Goal: Task Accomplishment & Management: Use online tool/utility

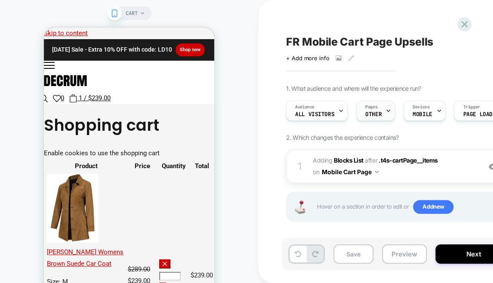
click at [385, 111] on icon at bounding box center [388, 111] width 6 height 6
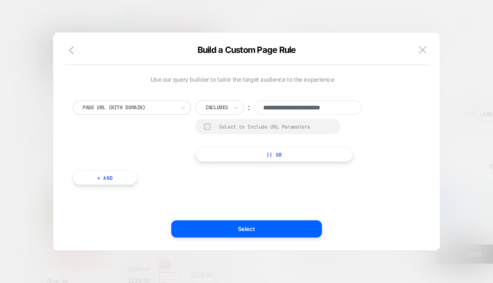
click at [398, 10] on div at bounding box center [246, 141] width 493 height 283
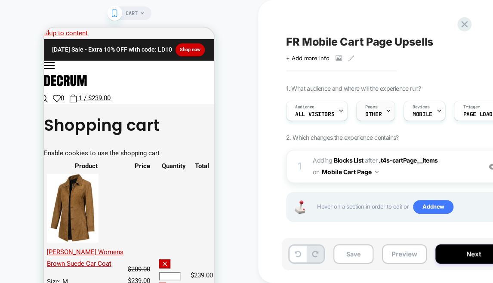
click at [367, 104] on span "Pages" at bounding box center [371, 107] width 12 height 6
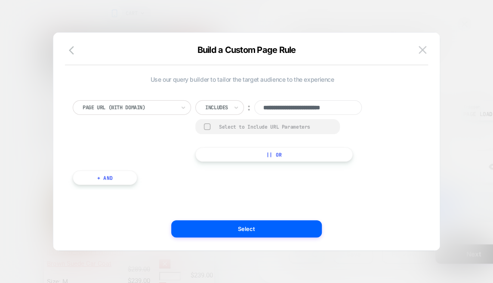
click at [177, 3] on div at bounding box center [246, 141] width 493 height 283
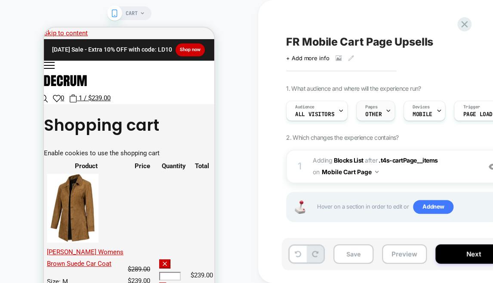
click at [376, 110] on div "Pages OTHER" at bounding box center [373, 110] width 34 height 19
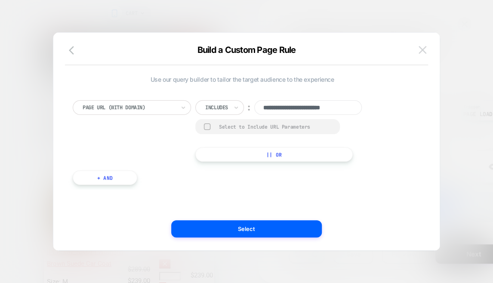
click at [426, 43] on button at bounding box center [422, 49] width 13 height 13
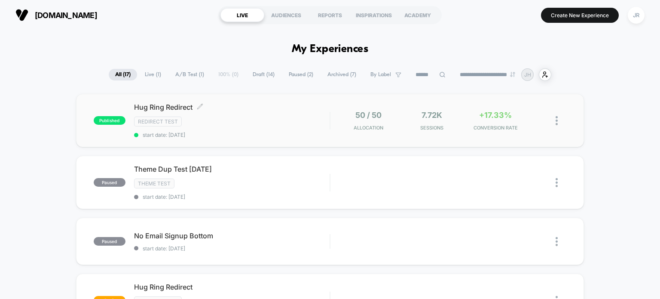
click at [246, 126] on div "Hug Ring Redirect Click to edit experience details Click to edit experience det…" at bounding box center [232, 120] width 196 height 35
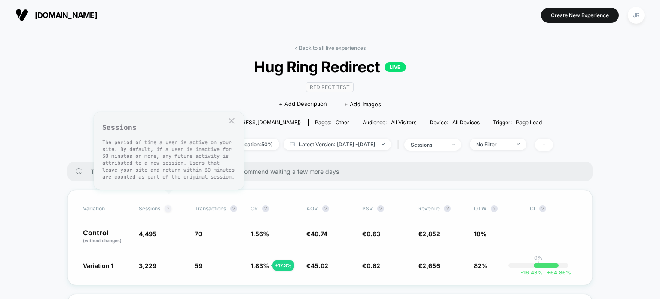
click at [169, 207] on button "?" at bounding box center [168, 208] width 7 height 7
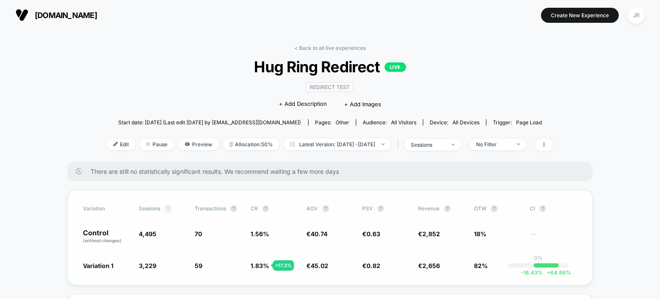
click at [169, 207] on button "?" at bounding box center [168, 208] width 7 height 7
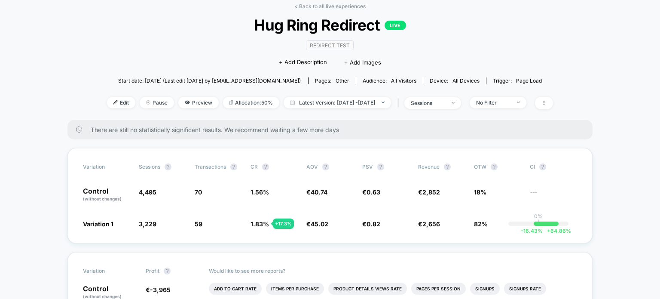
scroll to position [43, 0]
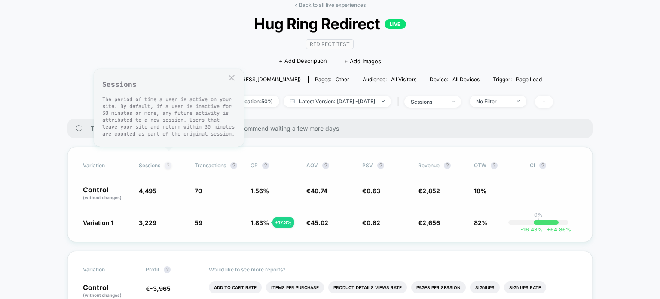
click at [167, 165] on button "?" at bounding box center [168, 165] width 7 height 7
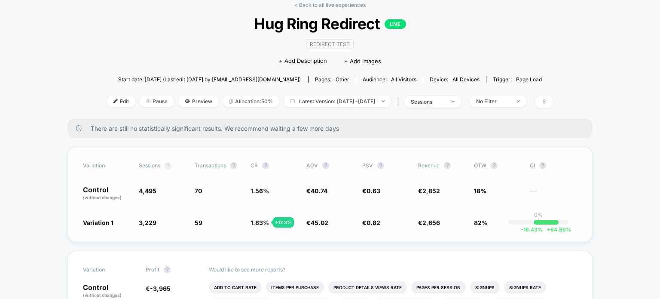
click at [167, 165] on button "?" at bounding box center [168, 165] width 7 height 7
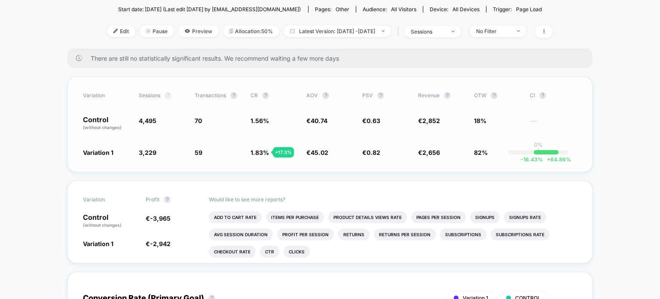
scroll to position [86, 0]
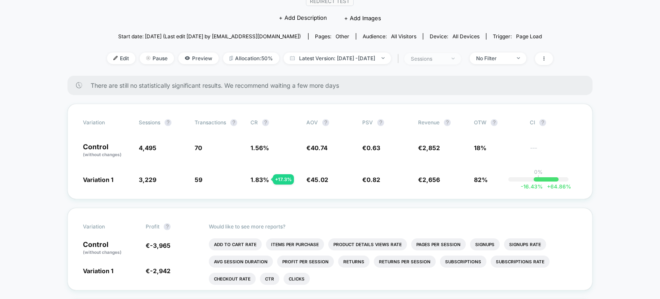
click at [445, 58] on div "sessions" at bounding box center [428, 58] width 34 height 6
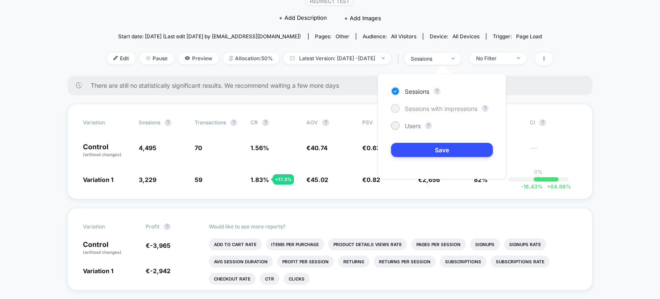
click at [402, 106] on div "Sessions with impressions" at bounding box center [434, 108] width 86 height 9
click at [399, 90] on div at bounding box center [395, 91] width 6 height 6
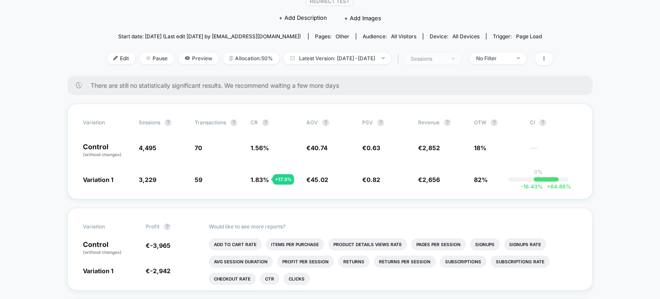
click at [455, 58] on img at bounding box center [453, 59] width 3 height 2
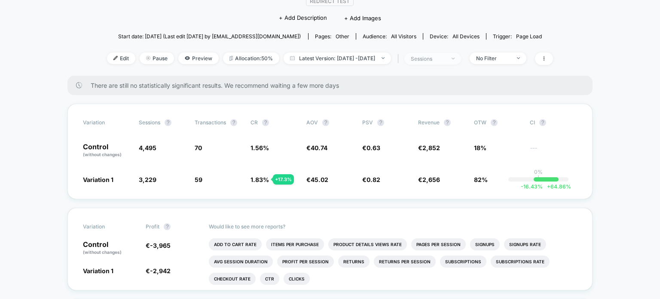
click at [445, 58] on div "sessions" at bounding box center [428, 58] width 34 height 6
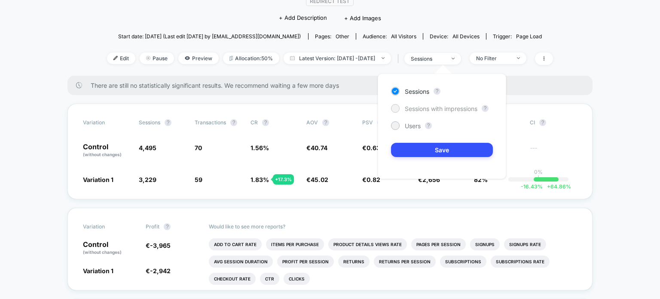
click at [399, 108] on div at bounding box center [395, 108] width 9 height 9
click at [396, 91] on div at bounding box center [395, 91] width 6 height 6
click at [397, 106] on div at bounding box center [395, 108] width 6 height 6
click at [397, 125] on div at bounding box center [395, 125] width 6 height 6
click at [399, 107] on div at bounding box center [395, 108] width 9 height 9
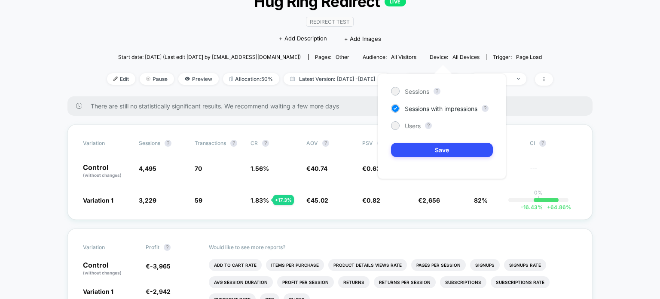
scroll to position [0, 0]
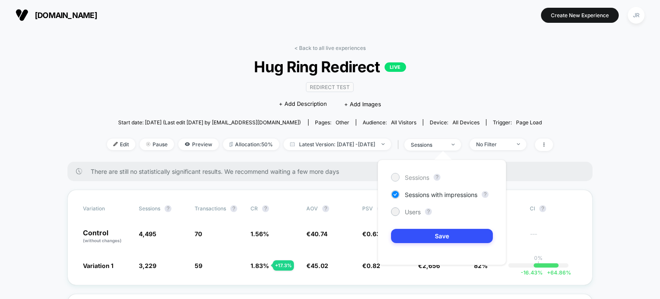
click at [398, 177] on div at bounding box center [395, 177] width 6 height 6
click at [396, 195] on div at bounding box center [395, 194] width 6 height 6
click at [397, 209] on div at bounding box center [395, 211] width 6 height 6
click at [395, 176] on div at bounding box center [395, 177] width 6 height 6
click at [393, 195] on div at bounding box center [395, 194] width 6 height 6
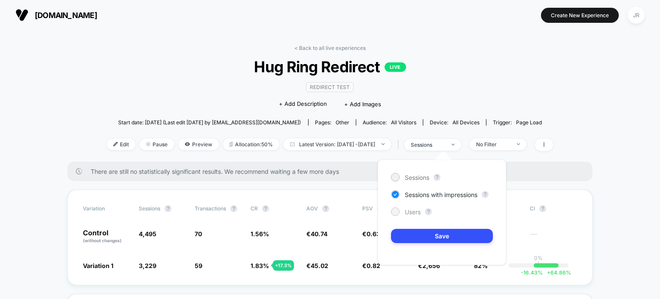
click at [397, 209] on div at bounding box center [395, 211] width 6 height 6
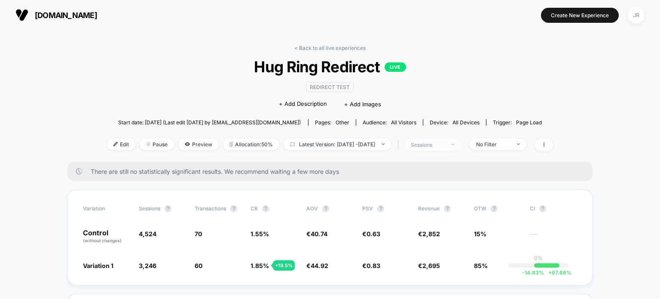
click at [452, 144] on div at bounding box center [448, 144] width 6 height 0
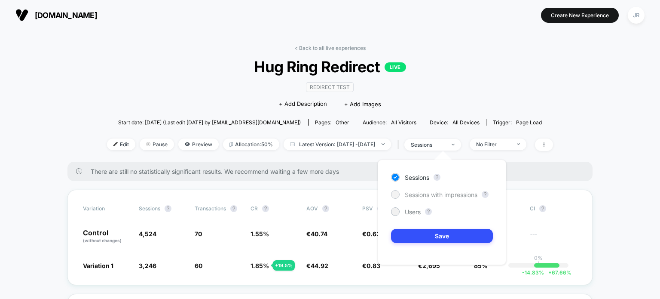
click at [399, 195] on div at bounding box center [395, 194] width 6 height 6
click at [397, 210] on div at bounding box center [395, 211] width 6 height 6
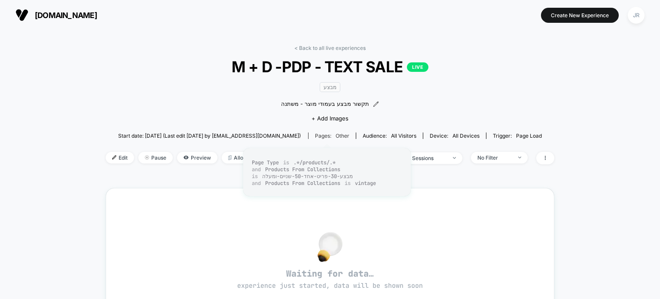
click at [336, 136] on span "other" at bounding box center [343, 135] width 14 height 6
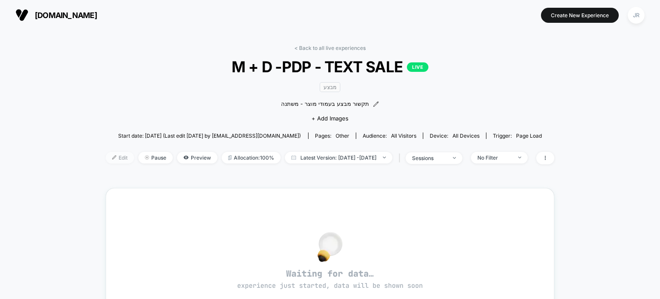
click at [106, 155] on span "Edit" at bounding box center [120, 158] width 28 height 12
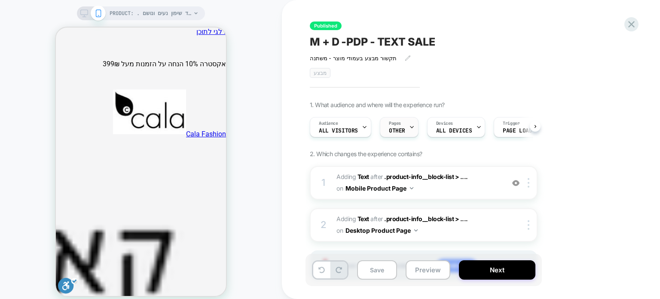
click at [391, 127] on div "Pages OTHER" at bounding box center [398, 126] width 34 height 19
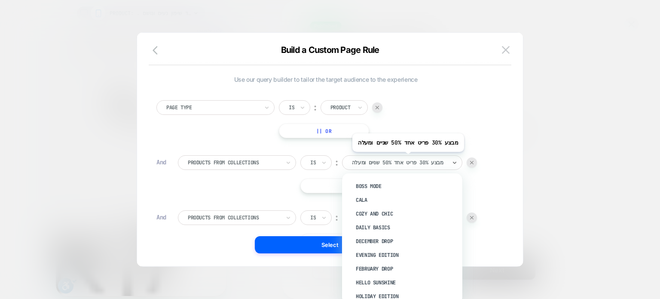
click at [402, 159] on div at bounding box center [399, 163] width 95 height 8
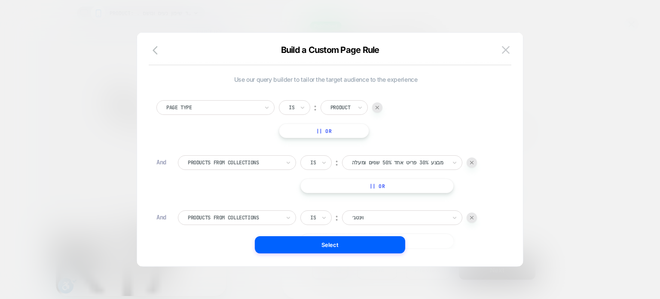
click at [454, 101] on div "Page Type Is ︰ Product || Or" at bounding box center [326, 119] width 339 height 38
click at [328, 104] on div "Product" at bounding box center [344, 107] width 47 height 15
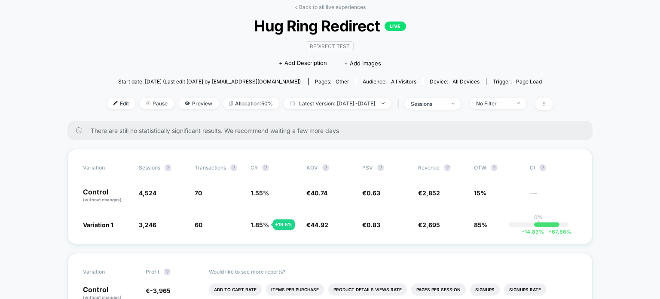
scroll to position [43, 0]
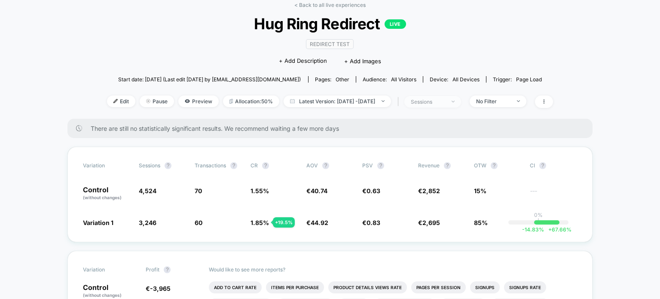
click at [461, 100] on span "sessions" at bounding box center [433, 102] width 57 height 12
